Goal: Navigation & Orientation: Find specific page/section

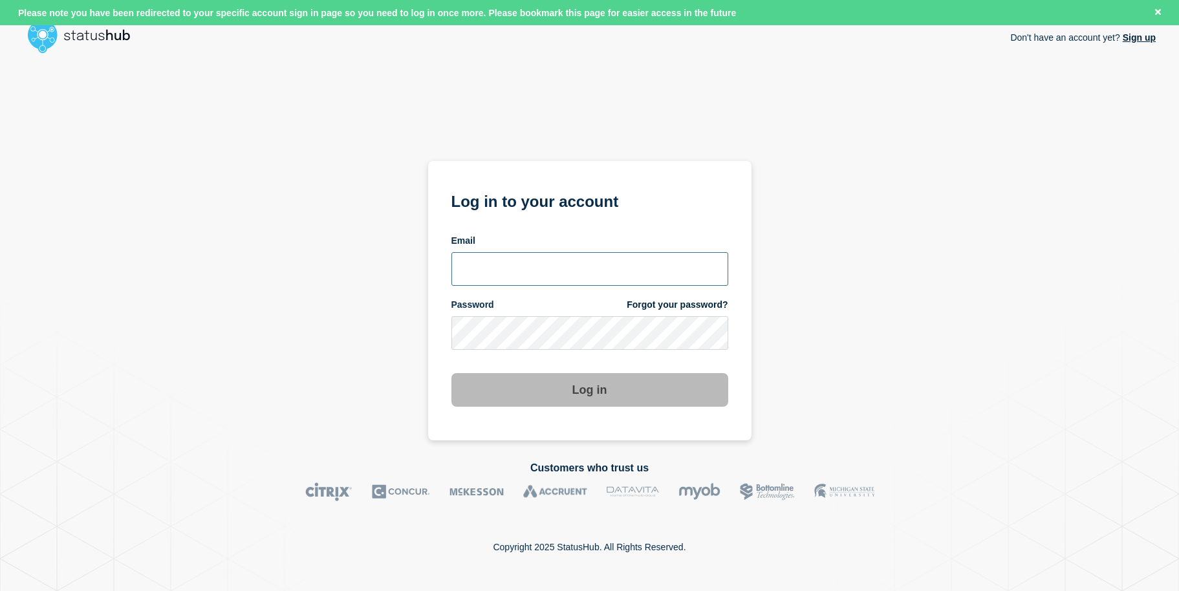
click at [544, 261] on input "email input" at bounding box center [589, 269] width 277 height 34
type input "[PERSON_NAME][EMAIL_ADDRESS][DOMAIN_NAME]"
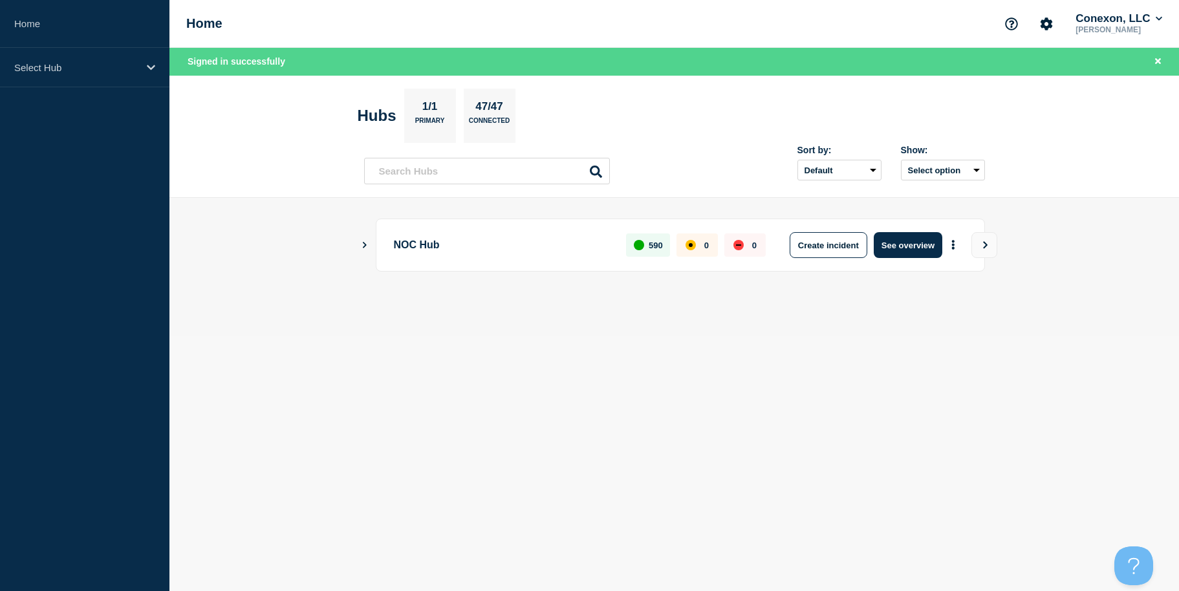
click at [361, 250] on button "Show Connected Hubs" at bounding box center [364, 246] width 6 height 10
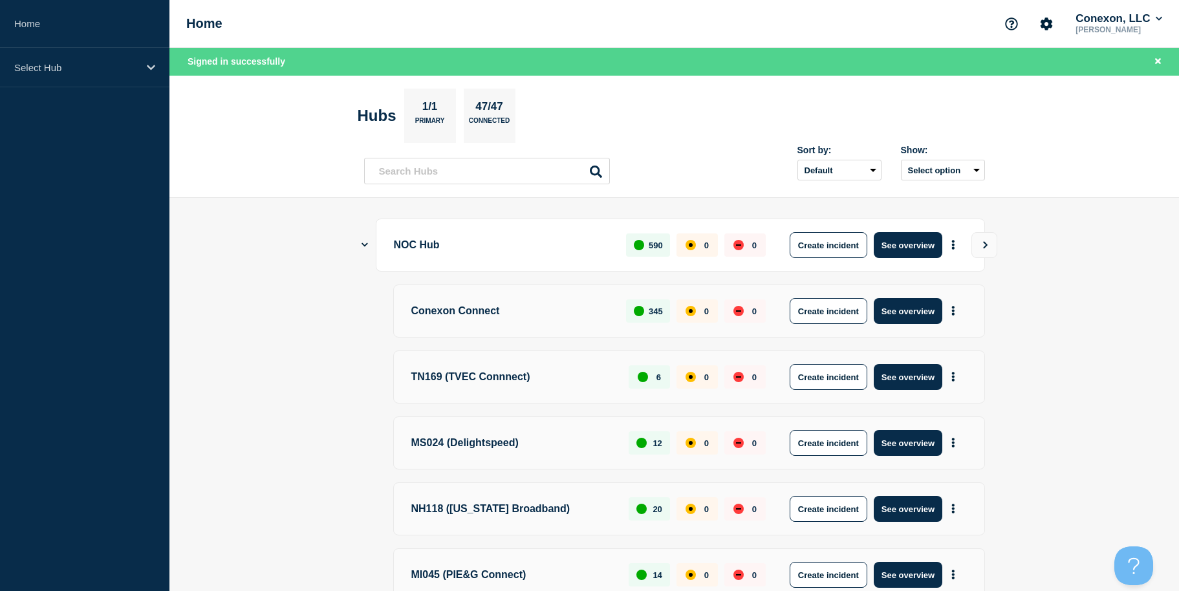
click at [361, 246] on icon "Show Connected Hubs" at bounding box center [364, 245] width 6 height 8
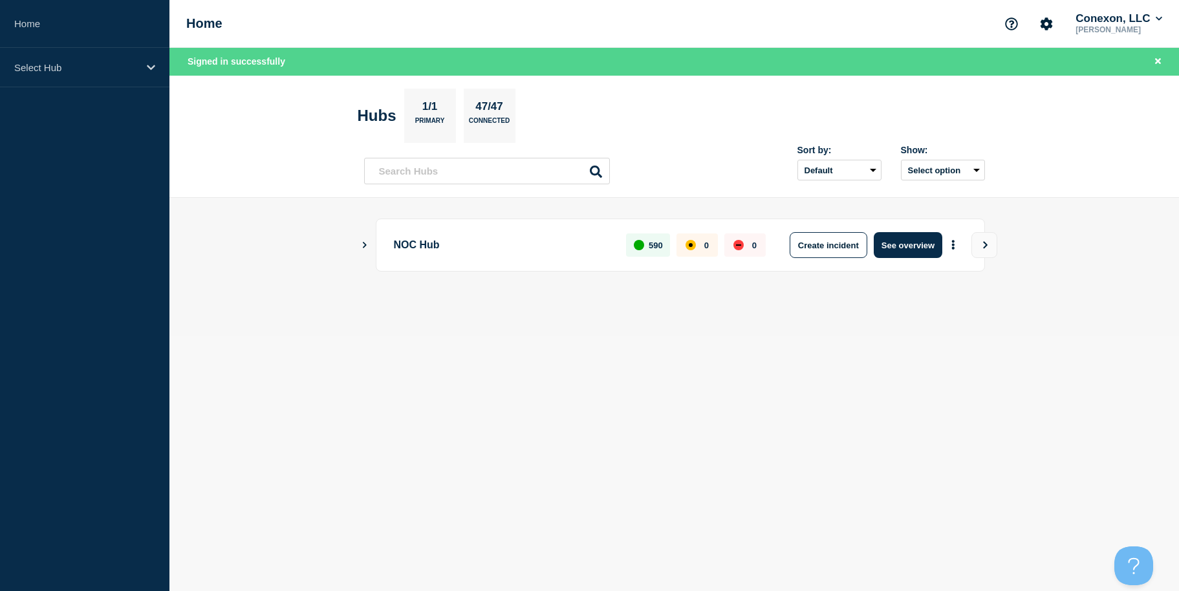
click at [284, 274] on main "NOC Hub 590 0 0 Create incident See overview" at bounding box center [673, 267] width 1009 height 138
click at [149, 59] on div "Select Hub" at bounding box center [84, 67] width 169 height 39
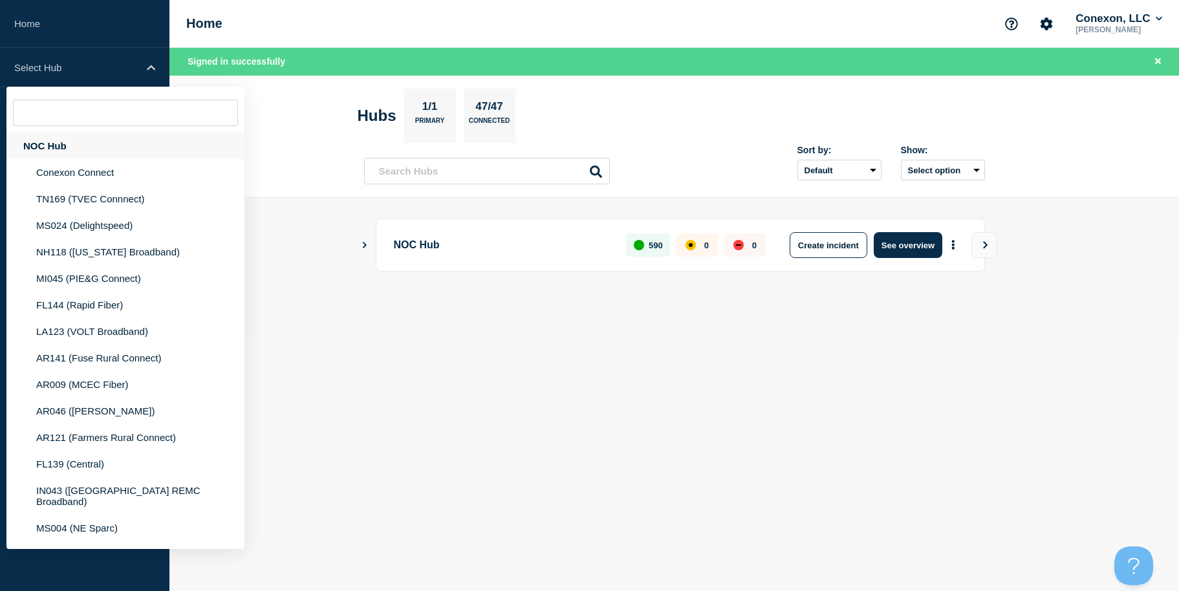
click at [74, 139] on div "NOC Hub" at bounding box center [125, 146] width 238 height 27
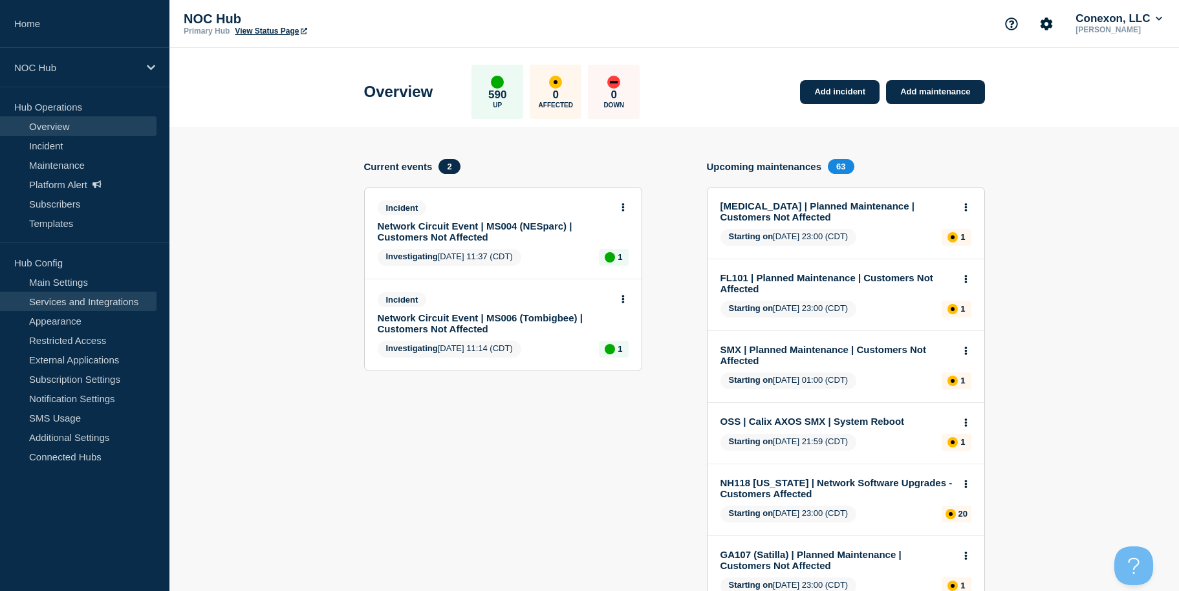
click at [83, 303] on link "Services and Integrations" at bounding box center [78, 301] width 156 height 19
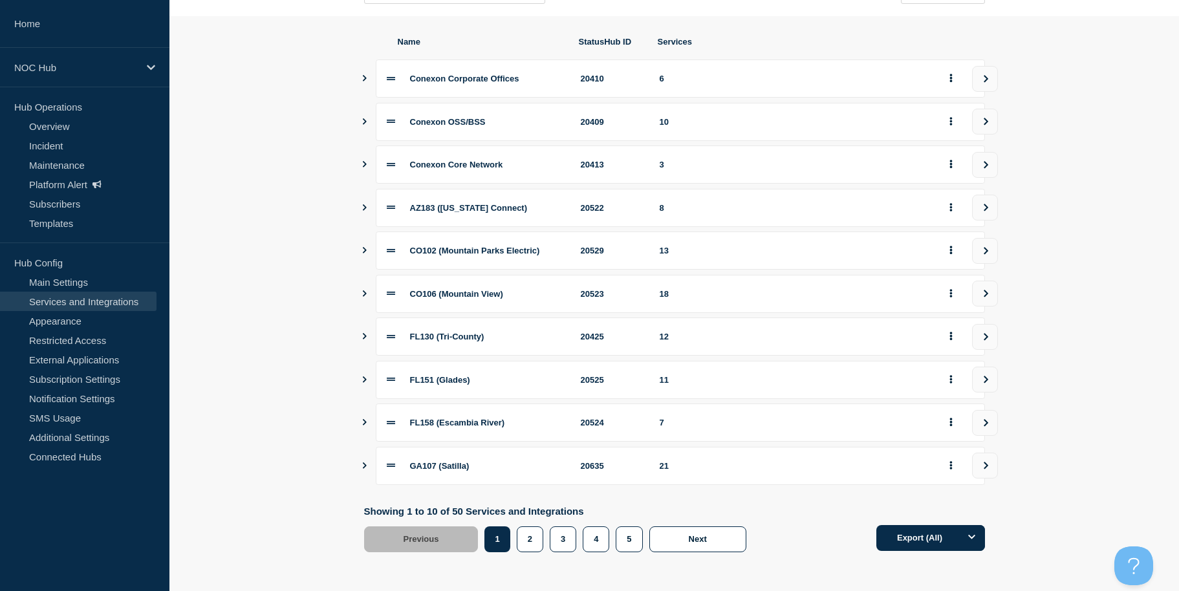
scroll to position [152, 0]
click at [989, 211] on icon "view group" at bounding box center [986, 208] width 8 height 8
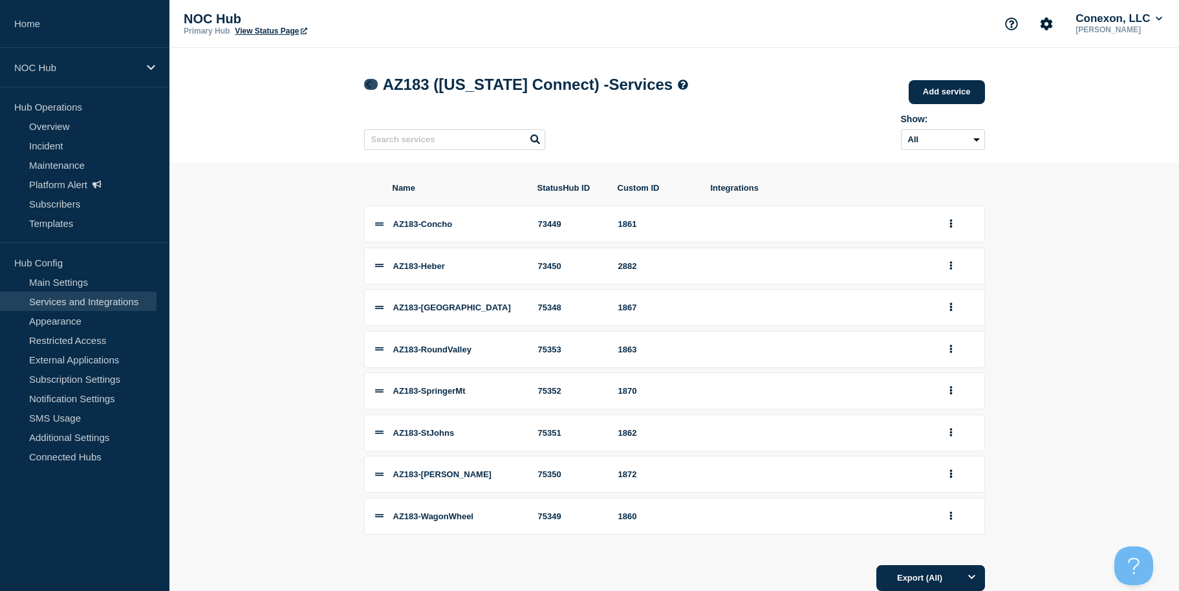
click at [366, 88] on icon at bounding box center [368, 84] width 10 height 8
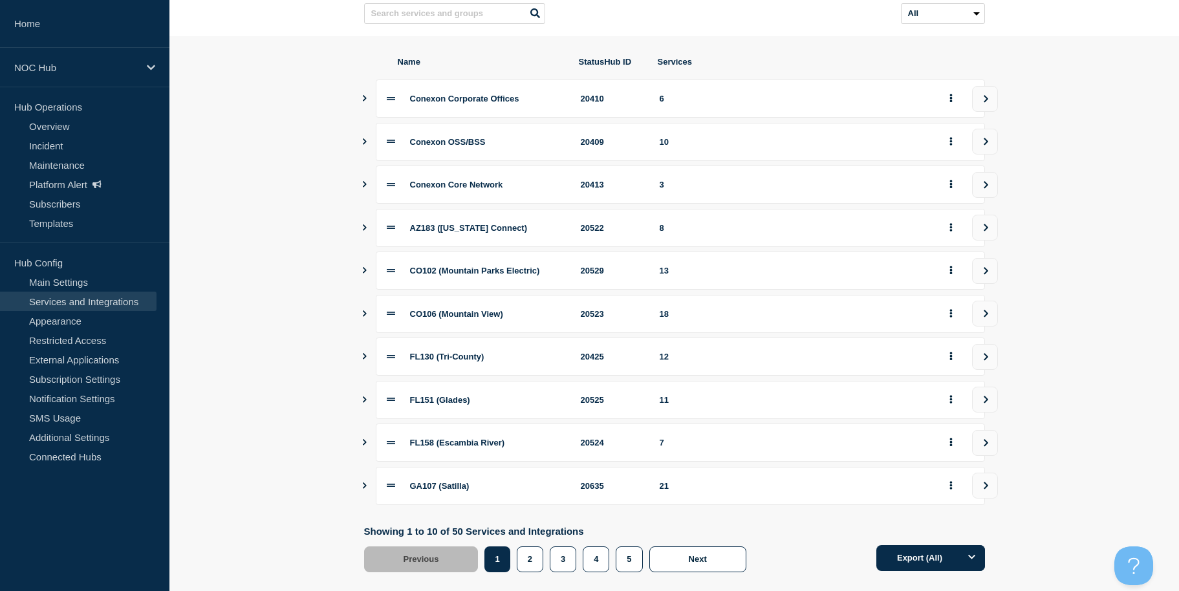
scroll to position [138, 0]
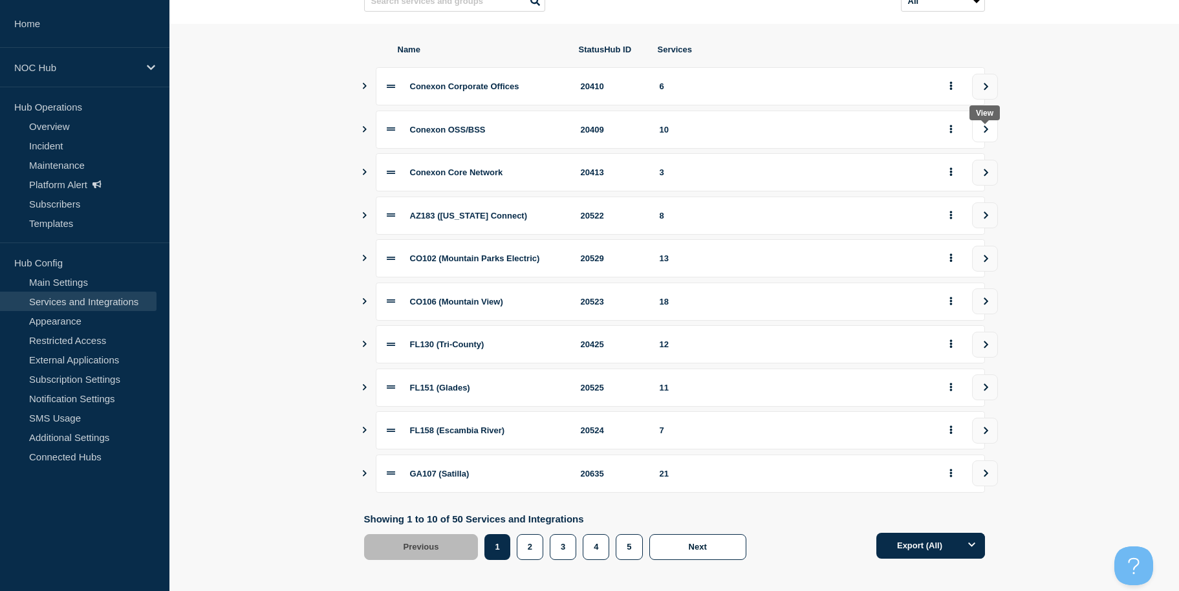
click at [985, 133] on icon "view group" at bounding box center [986, 129] width 8 height 8
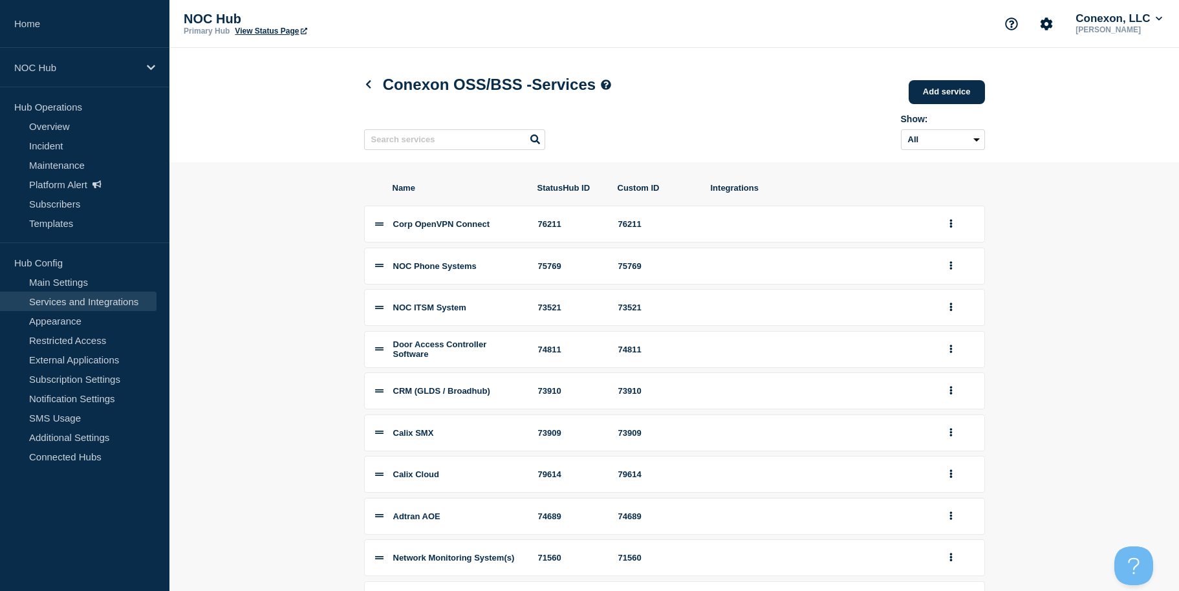
click at [361, 80] on div "Conexon OSS/BSS - Services Add service Here you can create & manage services th…" at bounding box center [674, 105] width 650 height 114
click at [369, 83] on icon at bounding box center [368, 84] width 10 height 8
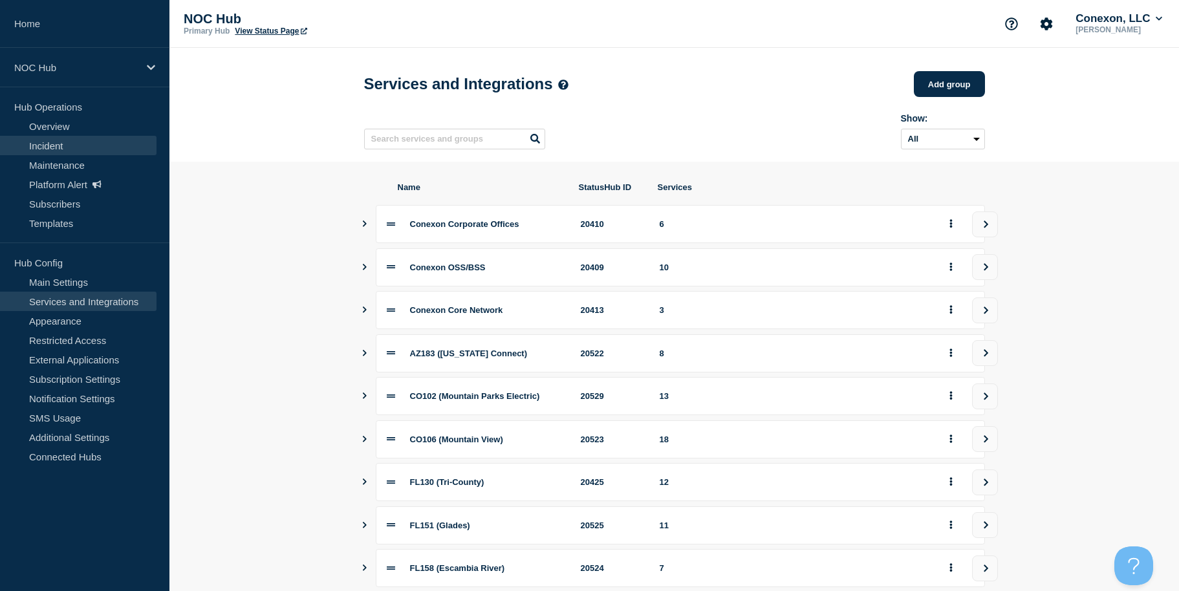
click at [77, 144] on link "Incident" at bounding box center [78, 145] width 156 height 19
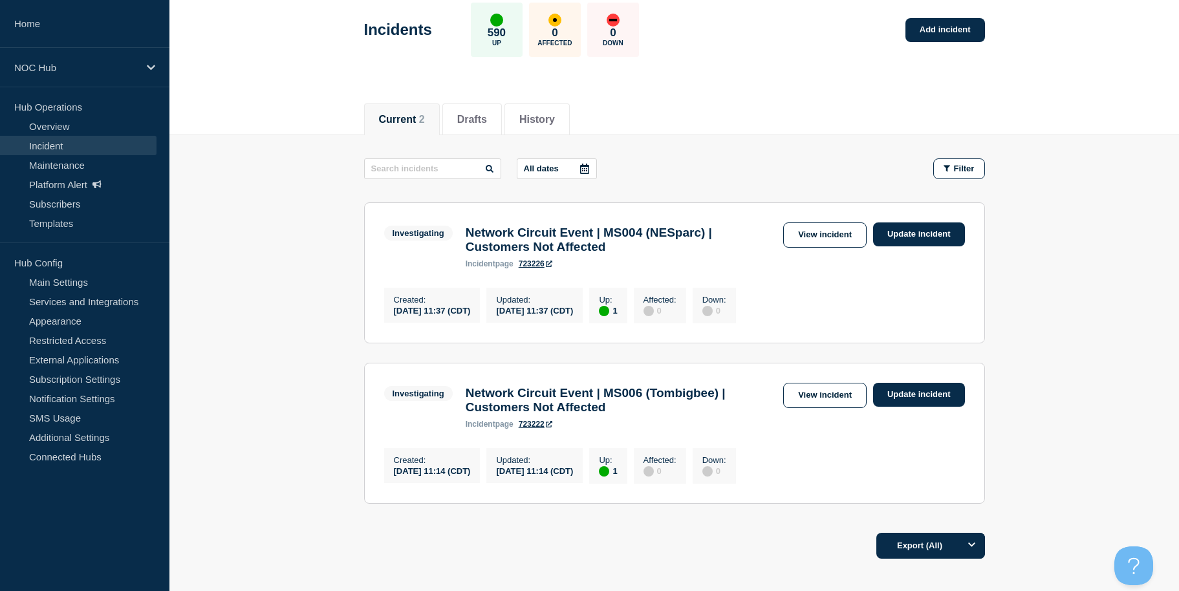
scroll to position [66, 0]
click at [533, 267] on link "723226" at bounding box center [536, 263] width 34 height 9
